Goal: Task Accomplishment & Management: Use online tool/utility

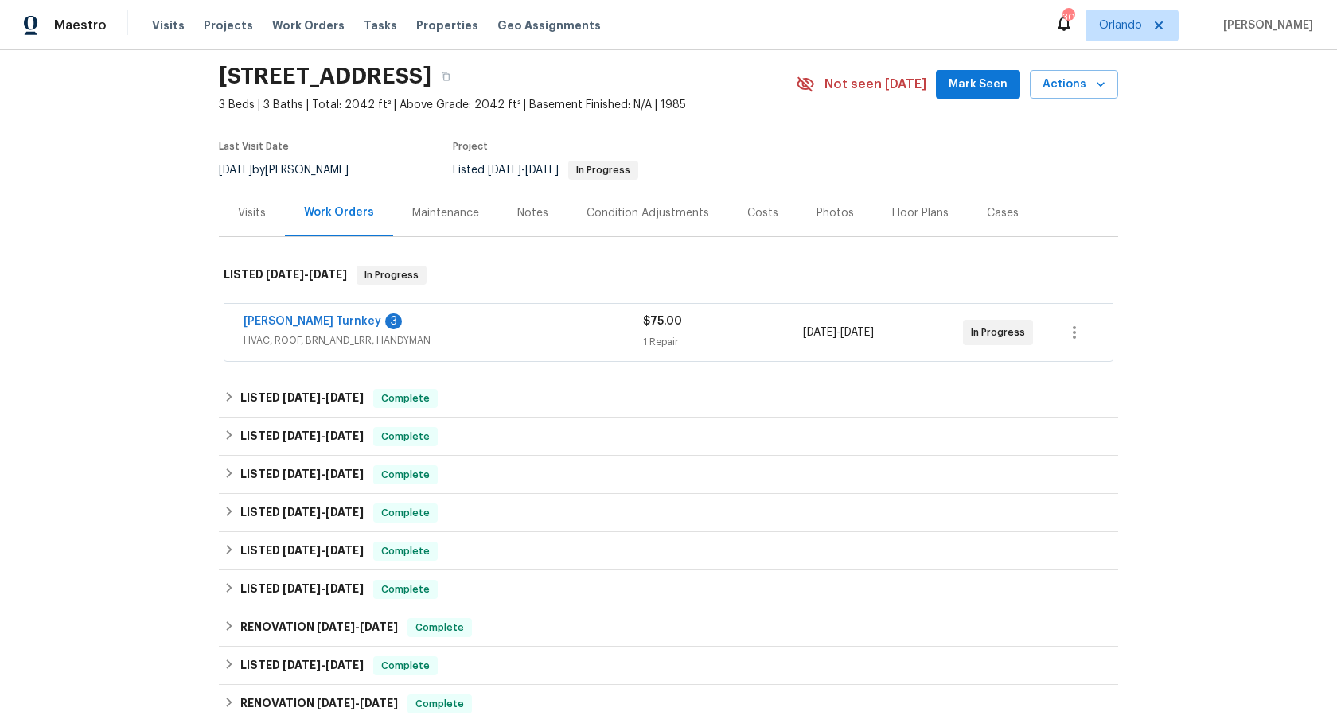
scroll to position [59, 0]
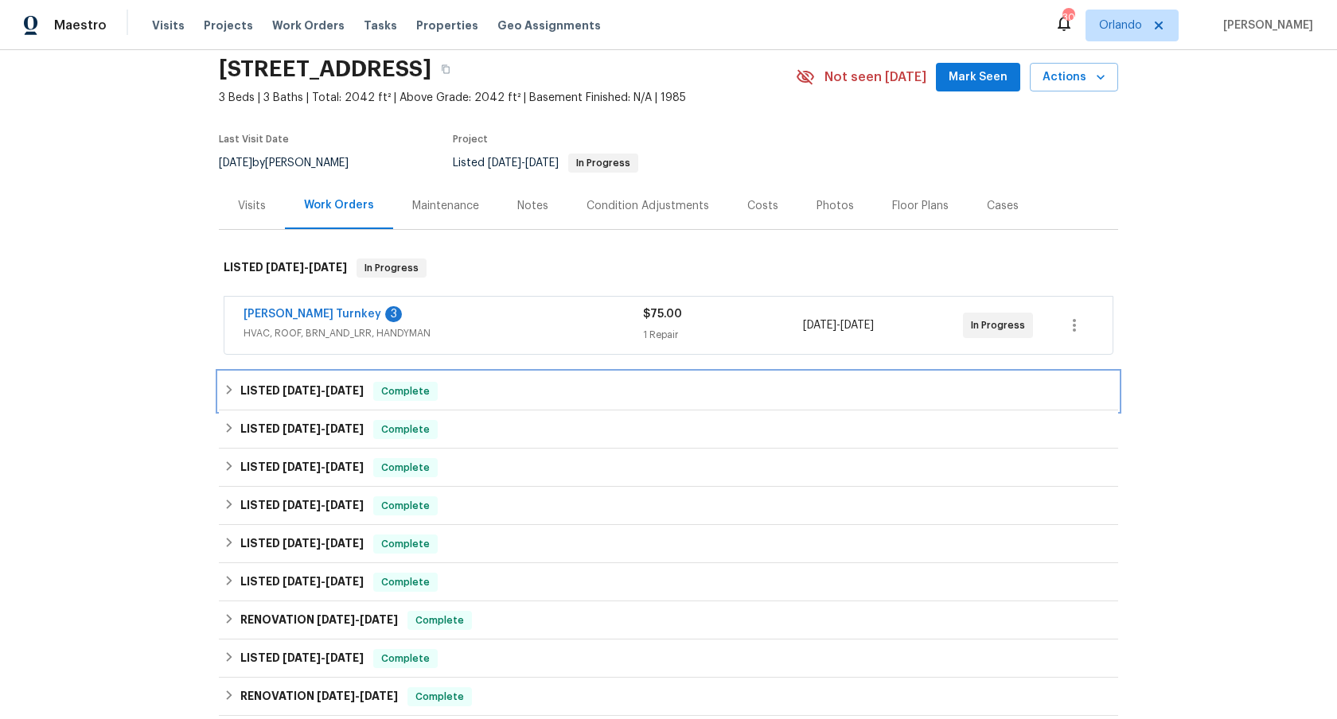
click at [553, 385] on div "LISTED [DATE] - [DATE] Complete" at bounding box center [669, 391] width 890 height 19
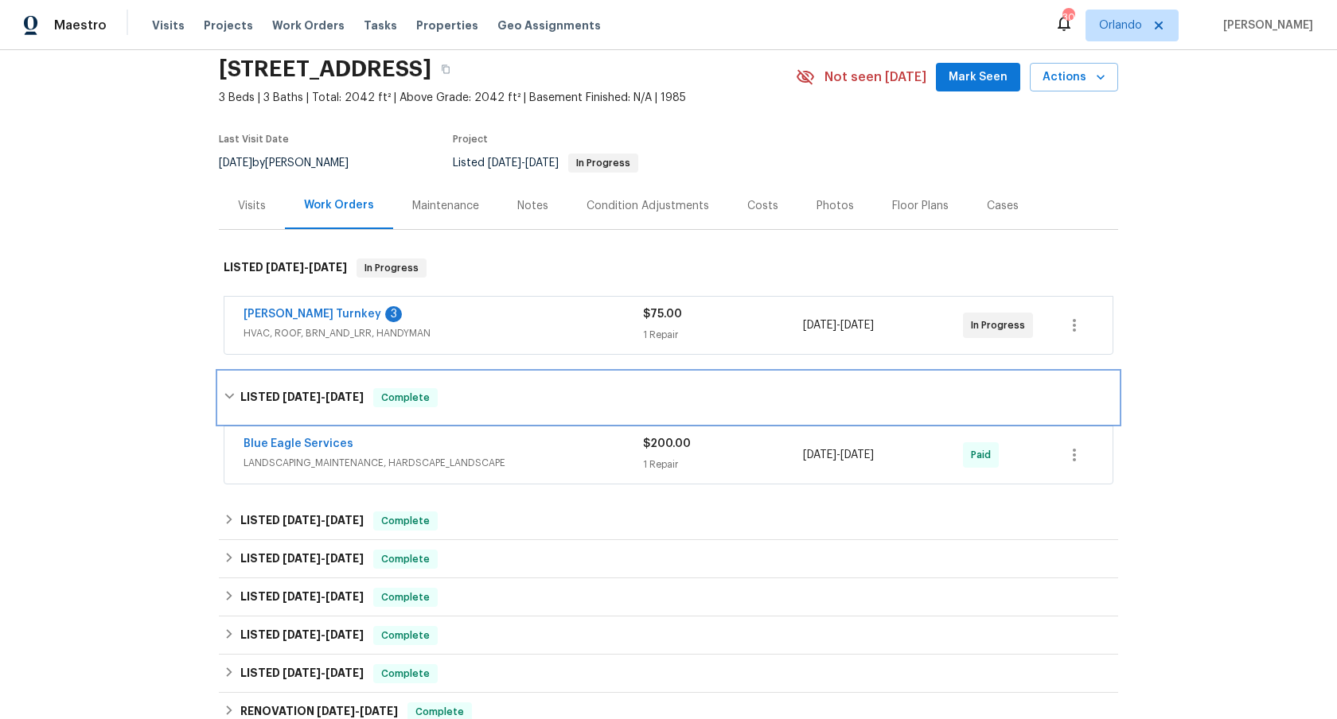
click at [553, 385] on div "LISTED [DATE] - [DATE] Complete" at bounding box center [668, 397] width 899 height 51
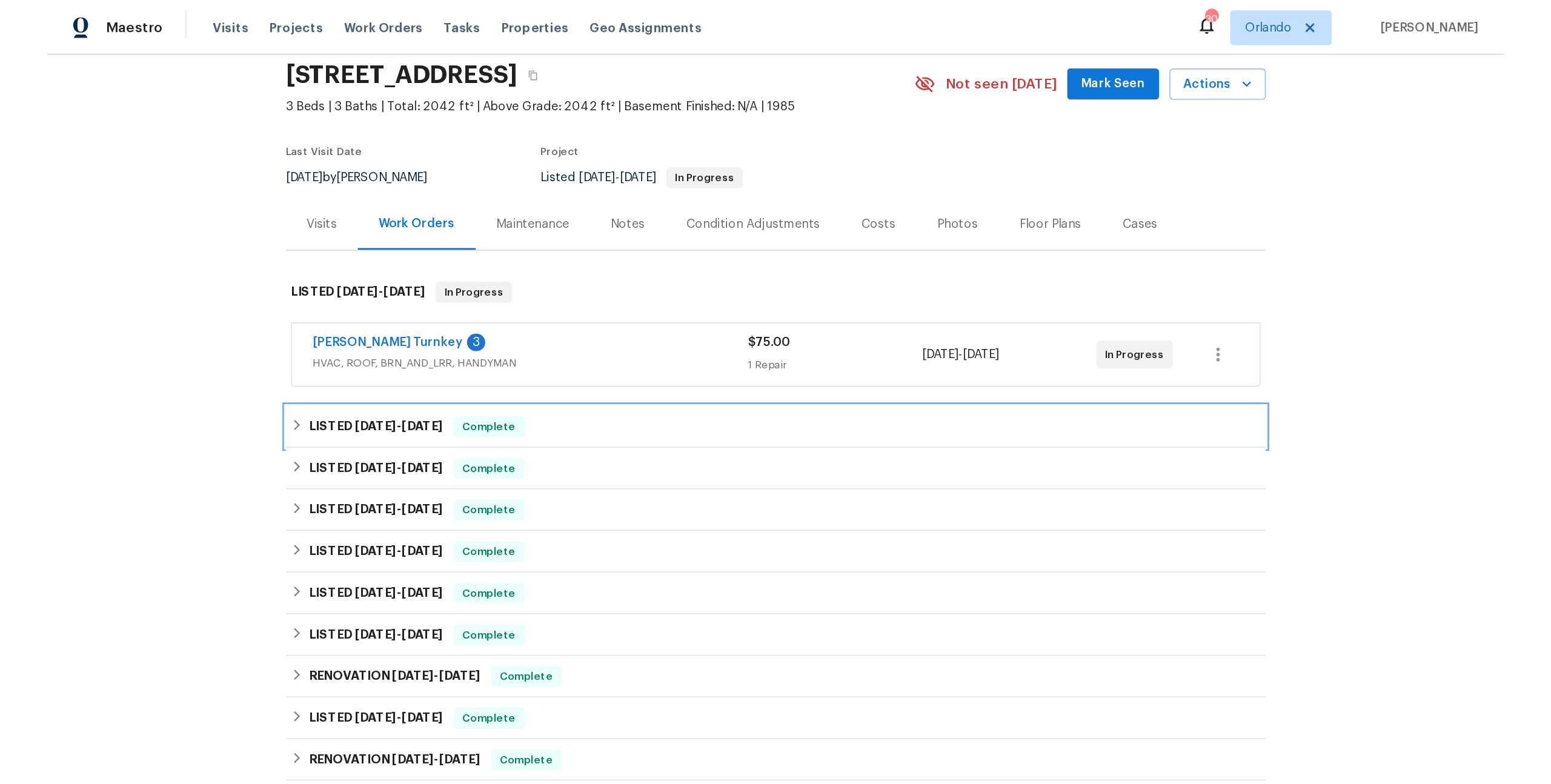
scroll to position [52, 0]
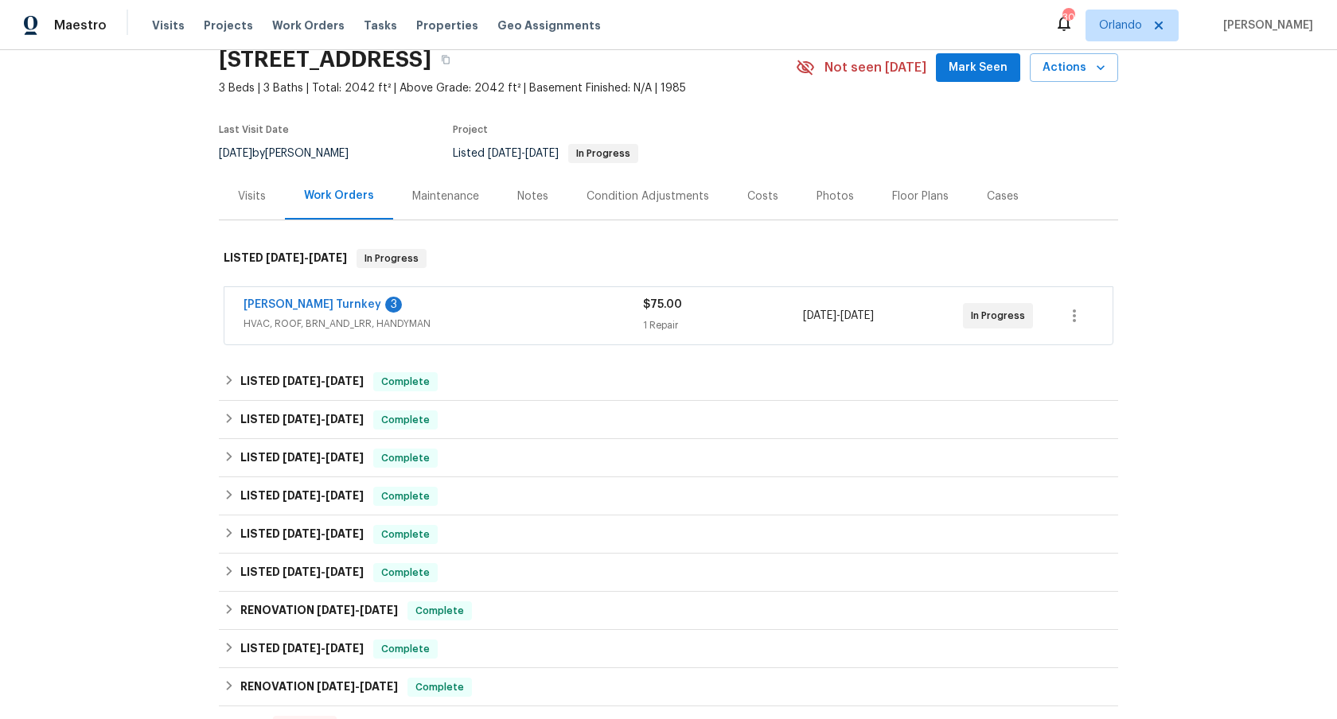
click at [570, 314] on div "[PERSON_NAME] Turnkey 3" at bounding box center [442, 306] width 399 height 19
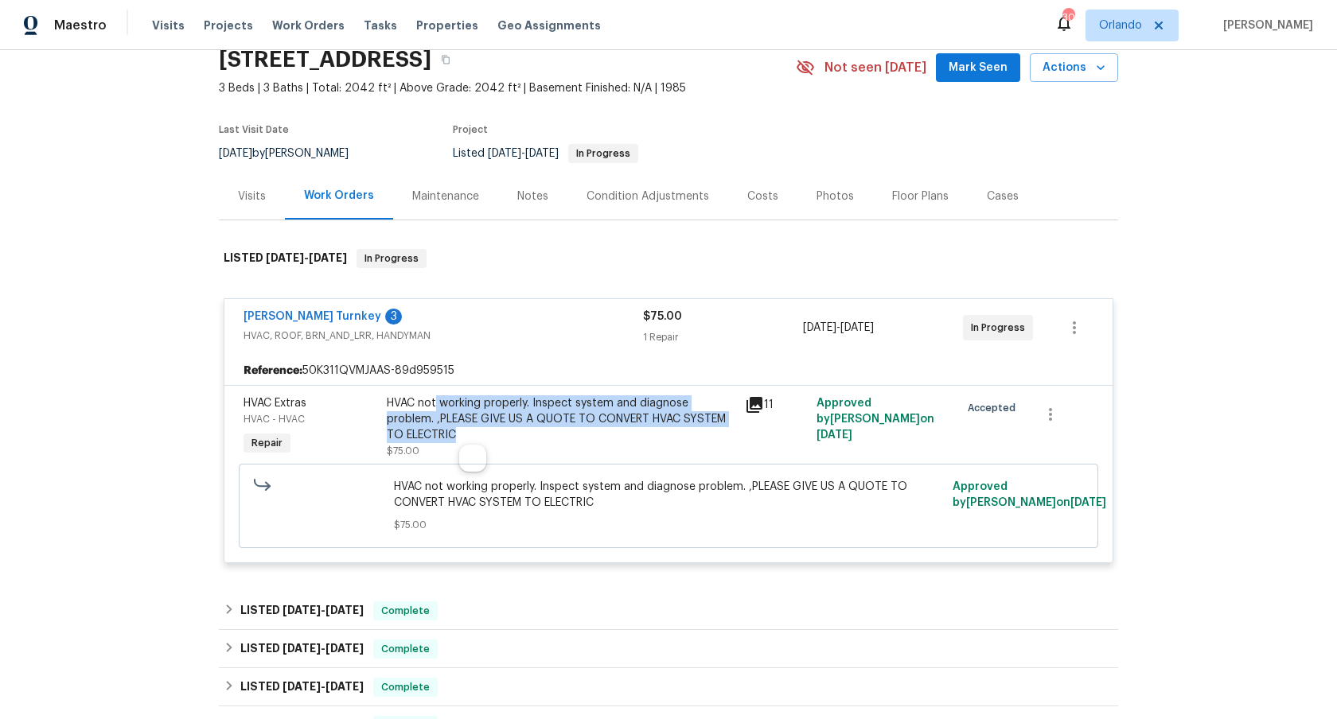
drag, startPoint x: 652, startPoint y: 430, endPoint x: 434, endPoint y: 399, distance: 220.3
click at [434, 399] on div "HVAC not working properly. Inspect system and diagnose problem. ,PLEASE GIVE US…" at bounding box center [561, 419] width 348 height 48
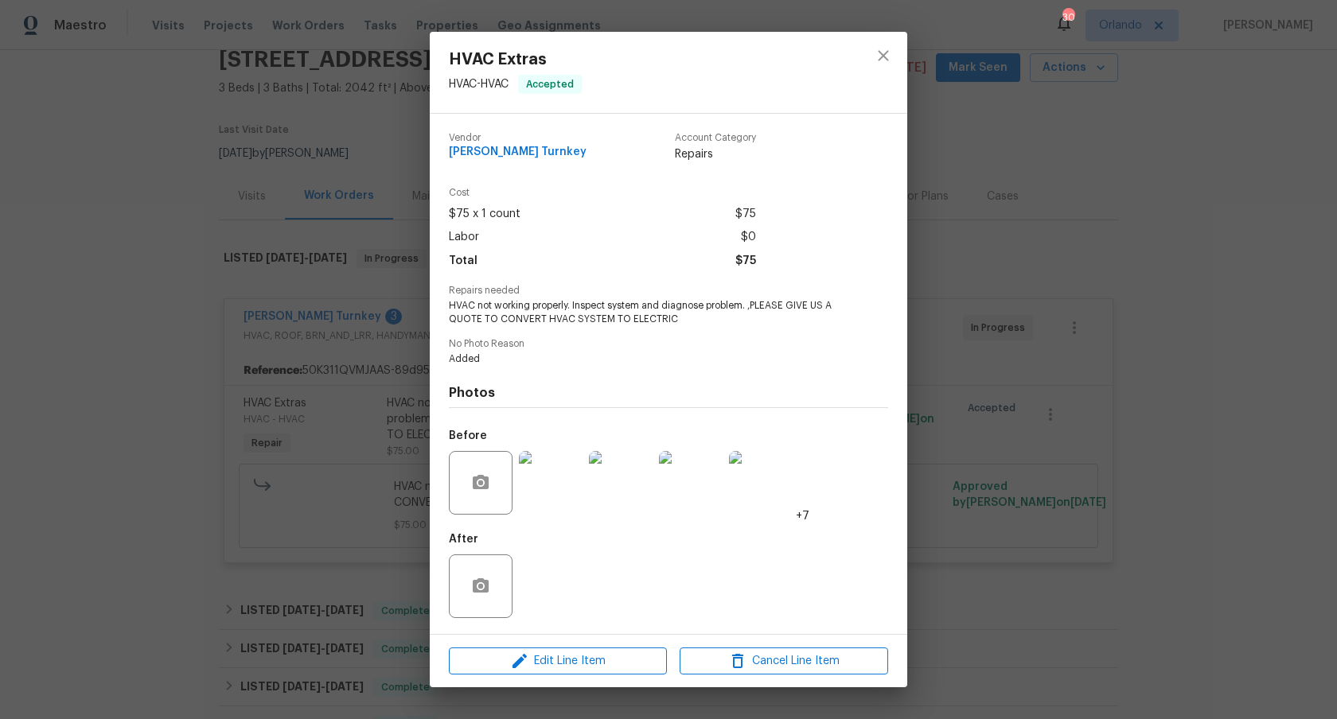
click at [123, 315] on div "HVAC Extras HVAC - HVAC Accepted Vendor [PERSON_NAME] Turnkey Account Category …" at bounding box center [668, 359] width 1337 height 719
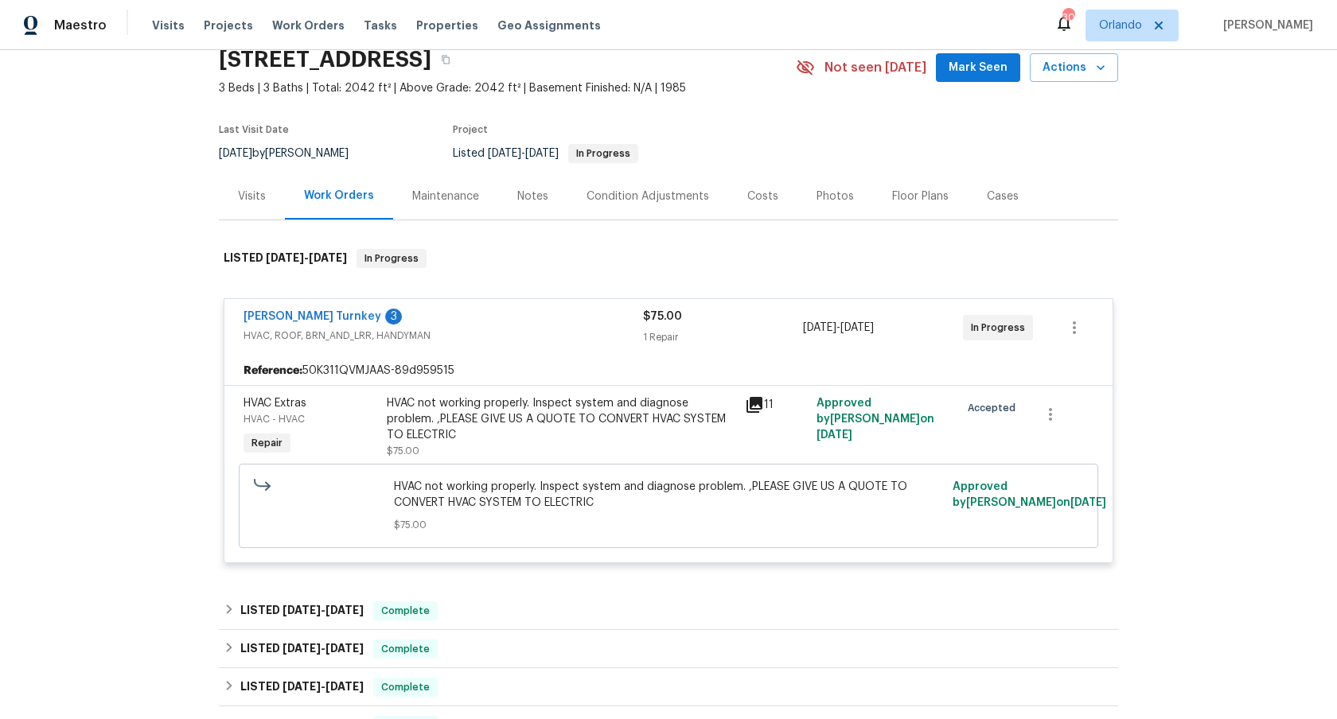
click at [754, 403] on icon at bounding box center [754, 405] width 16 height 16
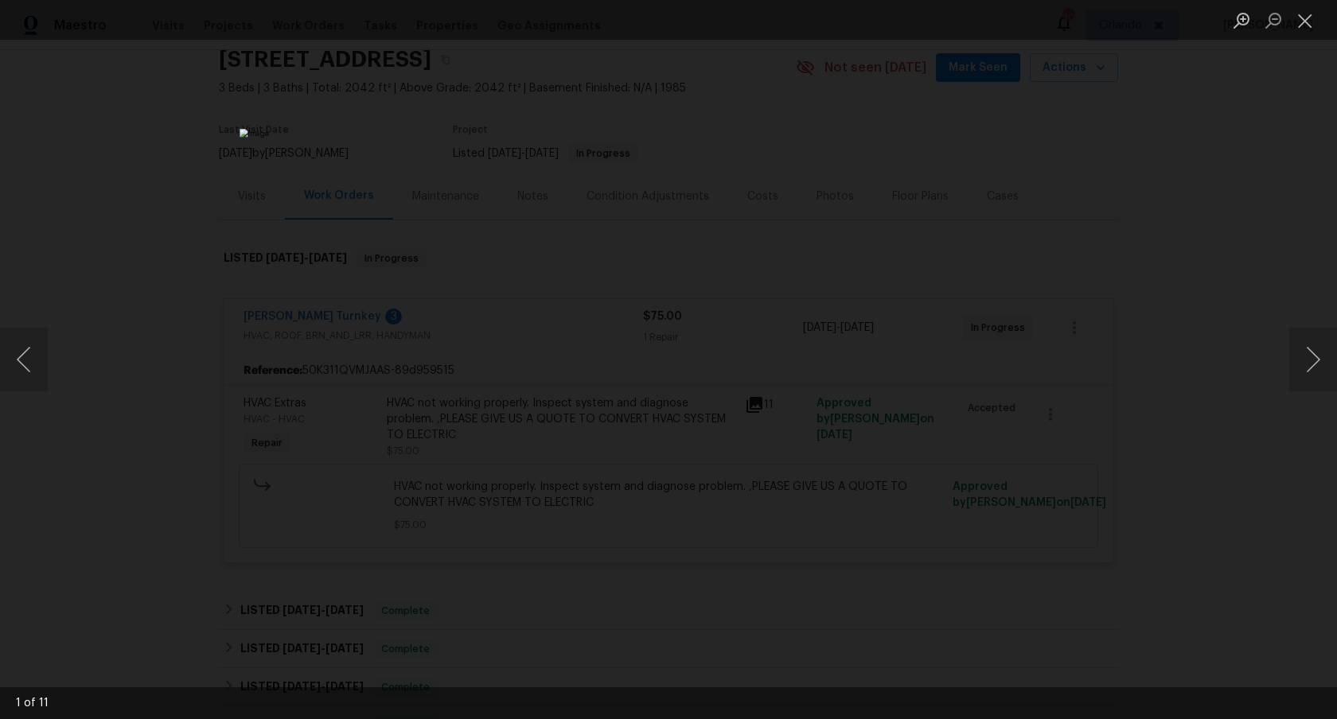
click at [210, 419] on div "Lightbox" at bounding box center [668, 359] width 1337 height 719
